Goal: Task Accomplishment & Management: Complete application form

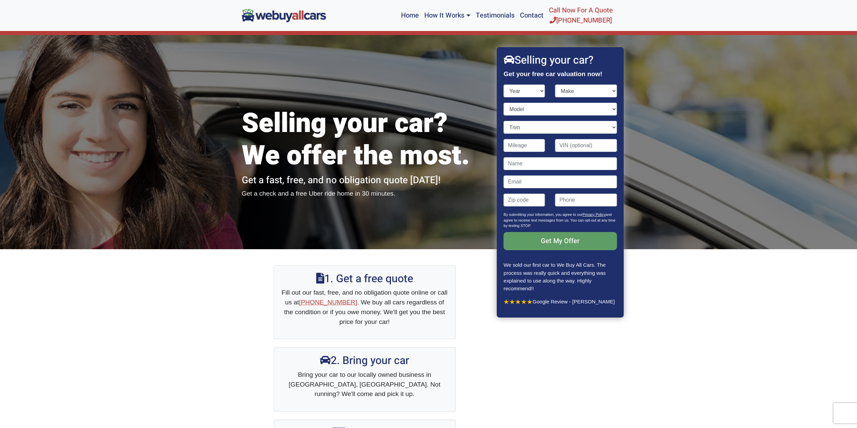
select select "2011"
click at [504, 85] on select "Year [DATE] 2024 2023 2022 2021 2020 2019 2018 2017 2016 2015 2014 2013 2012 20…" at bounding box center [524, 91] width 41 height 13
click at [579, 96] on select "Make Acura Aston [PERSON_NAME] Audi Bentley BMW Buick Cadillac Chevrolet Chrysl…" at bounding box center [586, 91] width 62 height 13
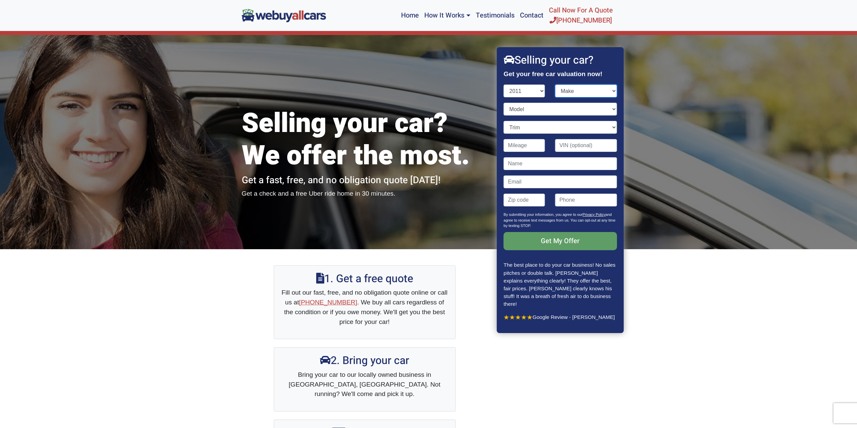
select select "Toyota"
click at [555, 85] on select "Make Acura Aston [PERSON_NAME] Audi Bentley BMW Buick Cadillac Chevrolet Chrysl…" at bounding box center [586, 91] width 62 height 13
click at [526, 109] on select "Model" at bounding box center [560, 109] width 113 height 13
select select "Prius"
click at [504, 103] on select "Model 4Runner Avalon Camry Camry Hybrid Corolla FJ Cruiser Highlander Highlande…" at bounding box center [560, 109] width 113 height 13
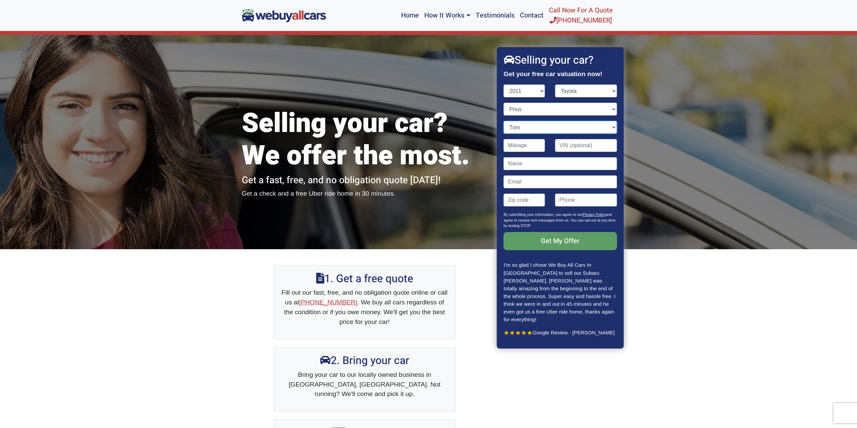
click at [520, 127] on select "Trim Five 4dr Hatchback (1.8L 4cyl gas/electric hybrid CVT) Four 4dr Hatchback …" at bounding box center [560, 127] width 113 height 13
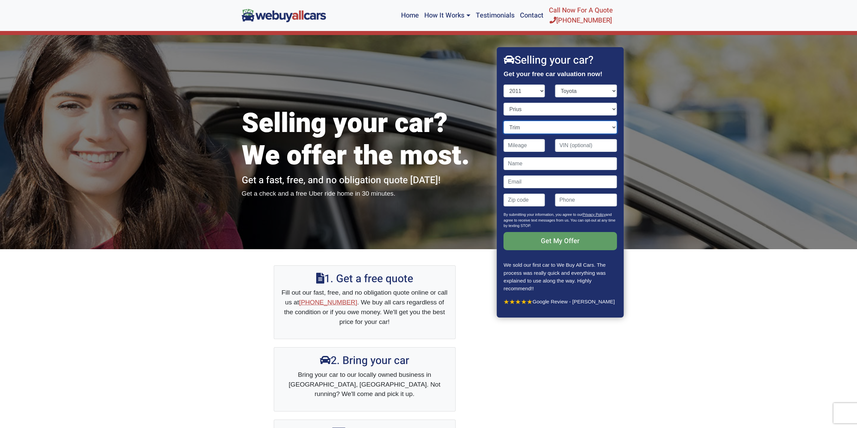
select select "Five 4dr Hatchback (1.8L 4cyl gas/electric hybrid CVT)"
click at [504, 121] on select "Trim Five 4dr Hatchback (1.8L 4cyl gas/electric hybrid CVT) Four 4dr Hatchback …" at bounding box center [560, 127] width 113 height 13
click at [527, 143] on input "Contact form" at bounding box center [524, 145] width 41 height 13
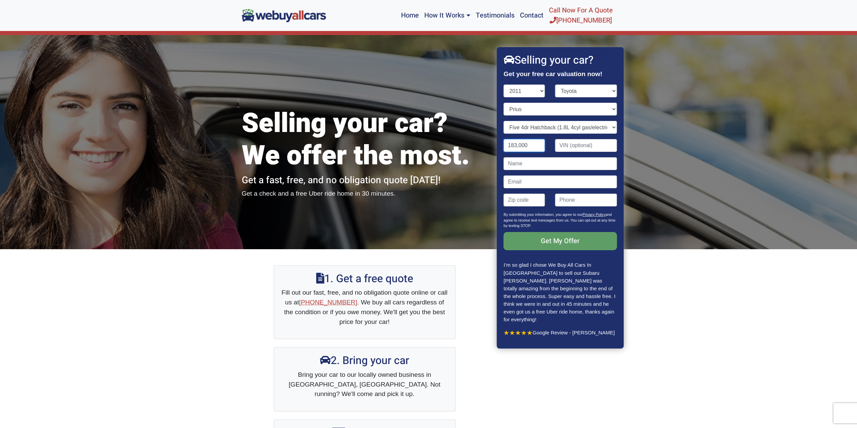
type input "183,000"
click at [554, 165] on input "Contact form" at bounding box center [560, 163] width 113 height 13
type input "[PERSON_NAME]"
type input "[PERSON_NAME][EMAIL_ADDRESS][PERSON_NAME][DOMAIN_NAME]"
type input "08097"
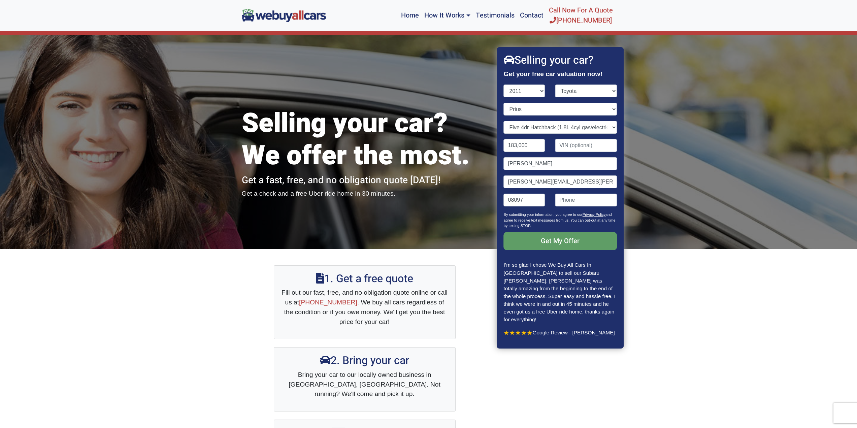
type input "8563043183"
click at [548, 242] on input "Get My Offer" at bounding box center [560, 241] width 113 height 18
